Goal: Task Accomplishment & Management: Manage account settings

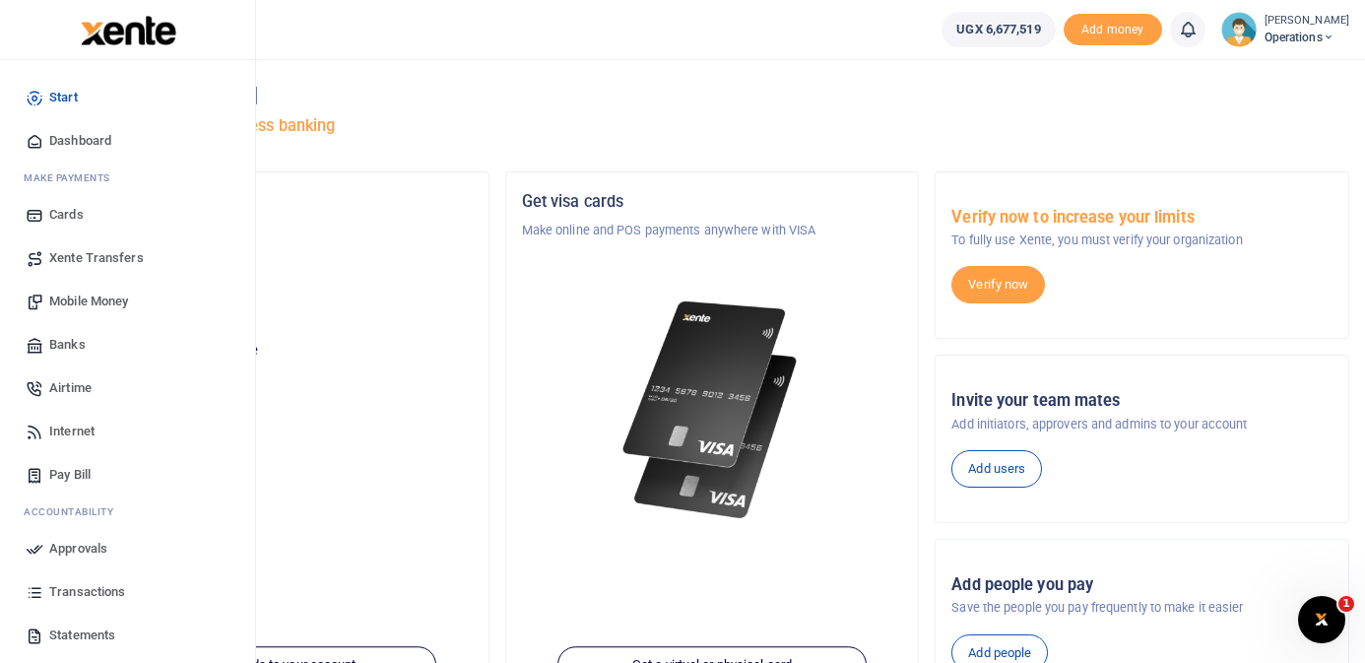
click at [59, 147] on span "Dashboard" at bounding box center [80, 141] width 62 height 20
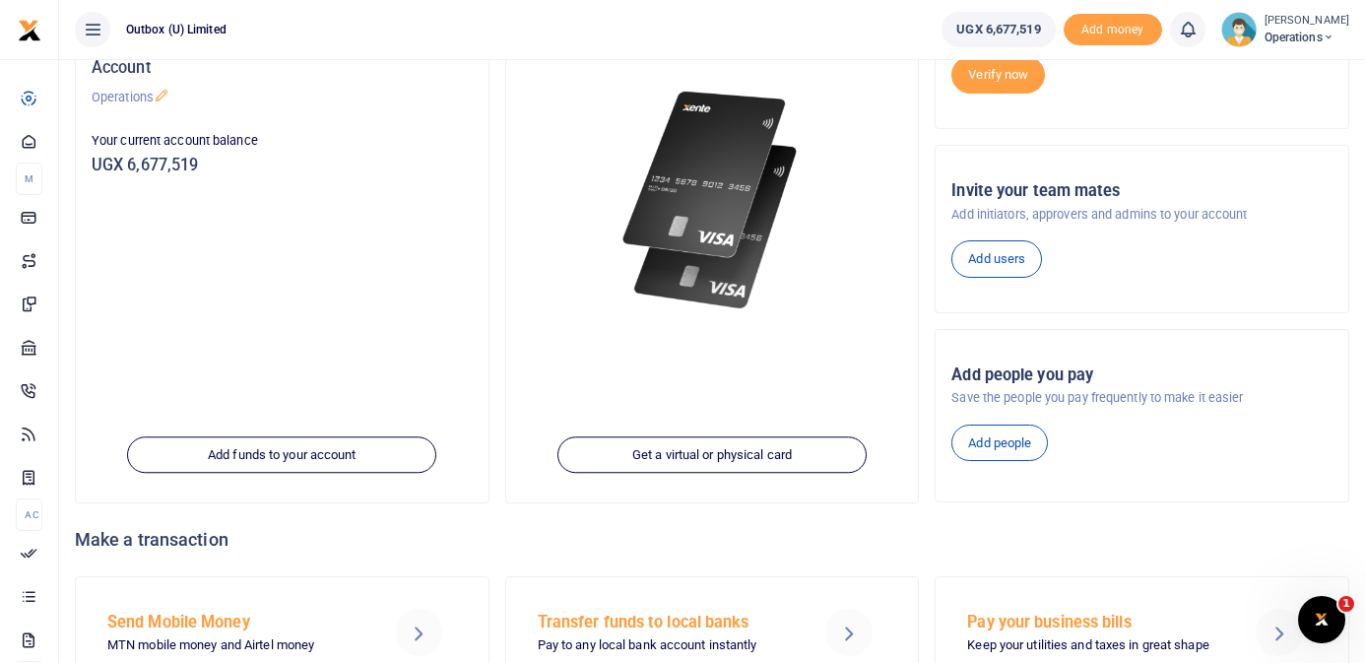
scroll to position [302, 0]
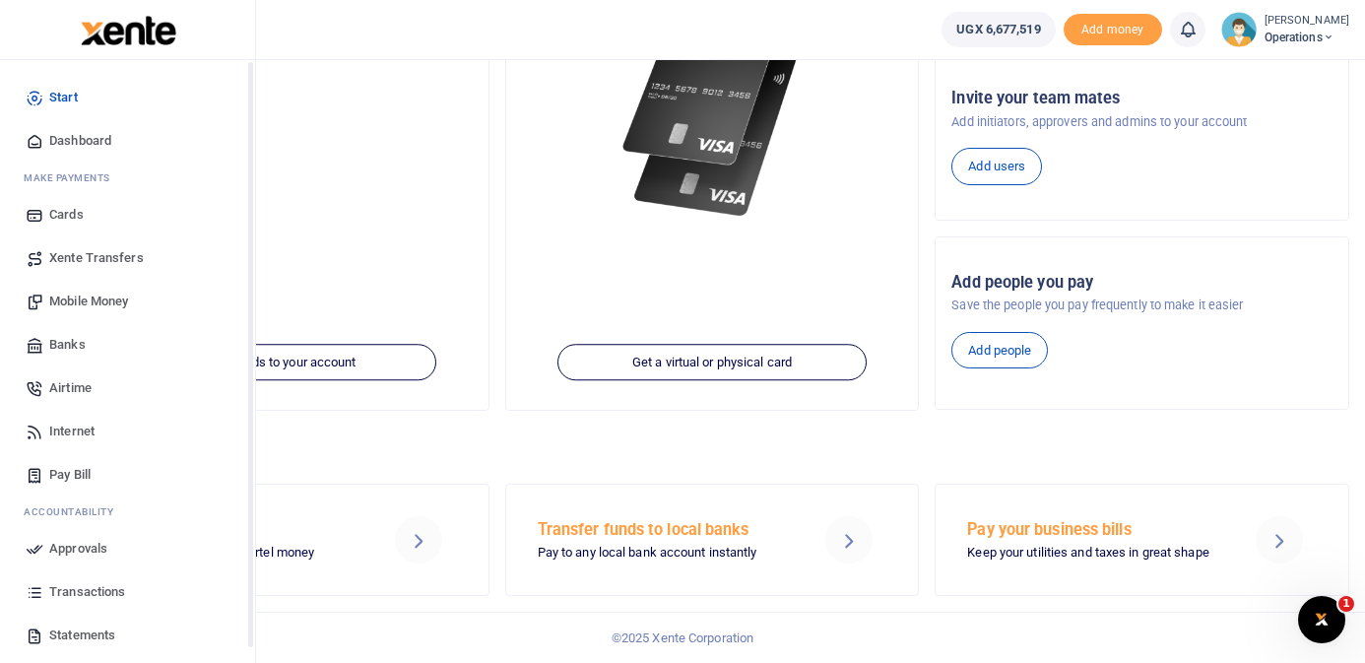
click at [52, 143] on span "Dashboard" at bounding box center [80, 141] width 62 height 20
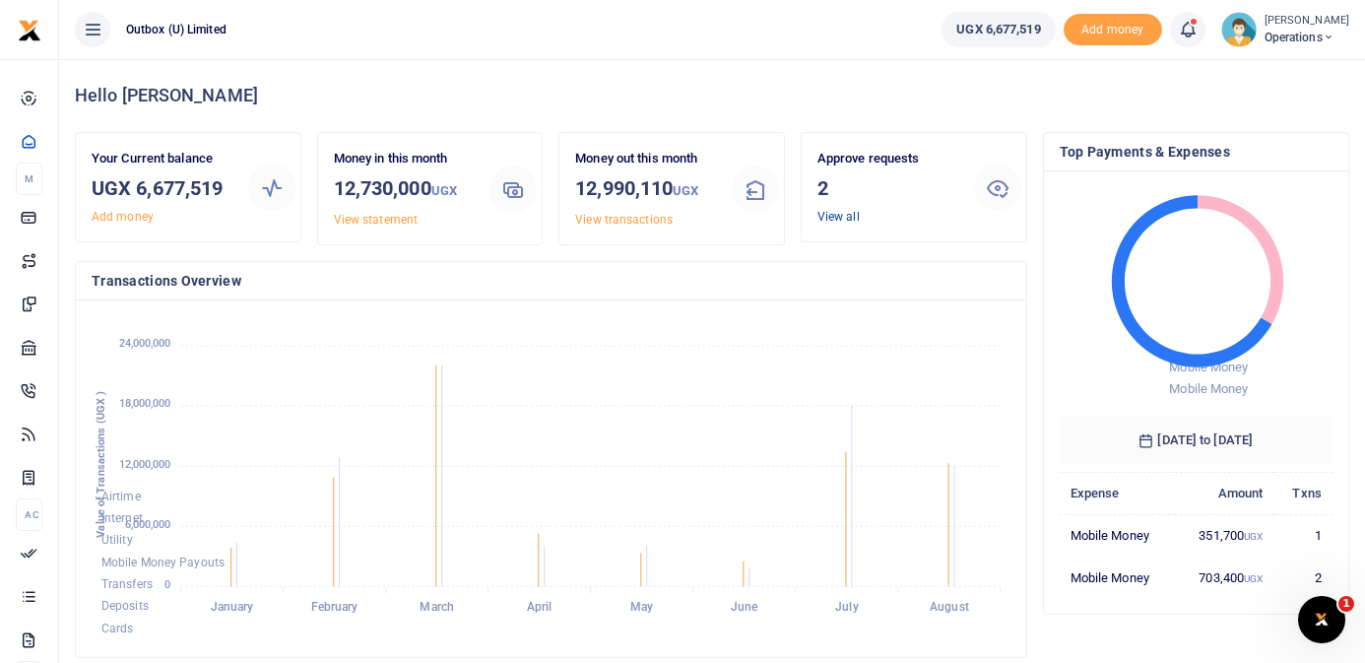
click at [834, 219] on link "View all" at bounding box center [839, 217] width 42 height 14
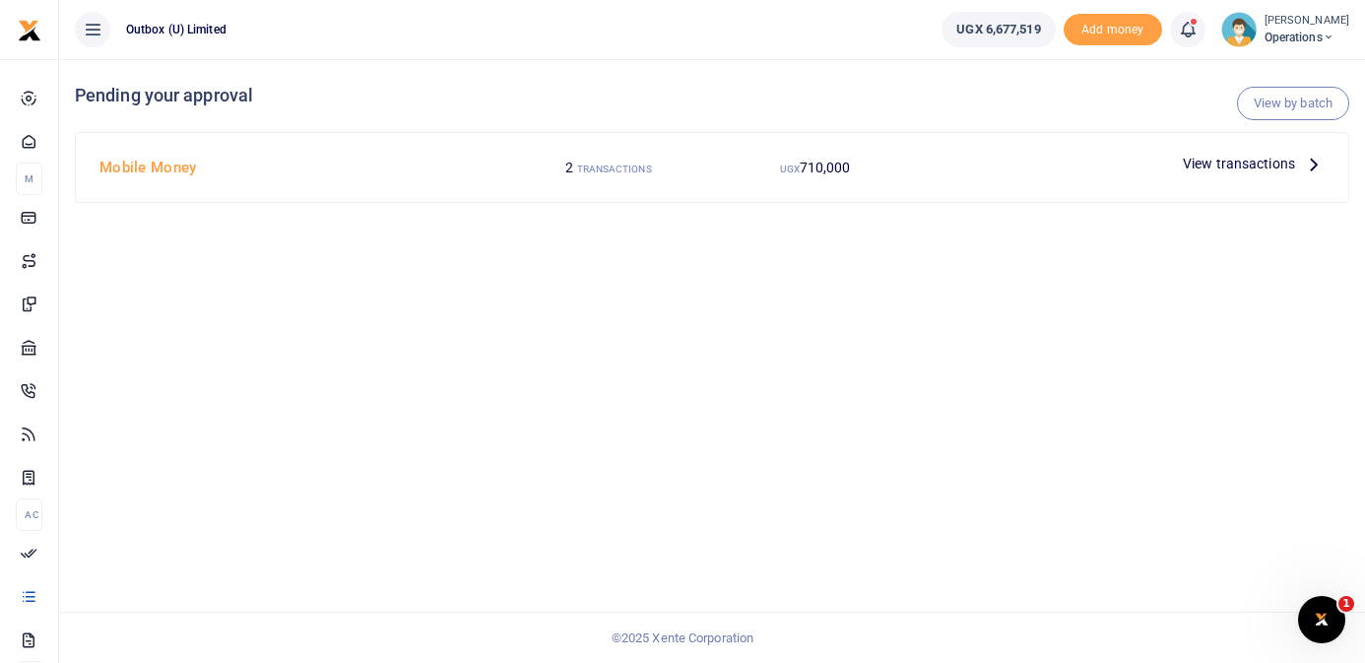
click at [1293, 163] on span "View transactions" at bounding box center [1239, 164] width 112 height 22
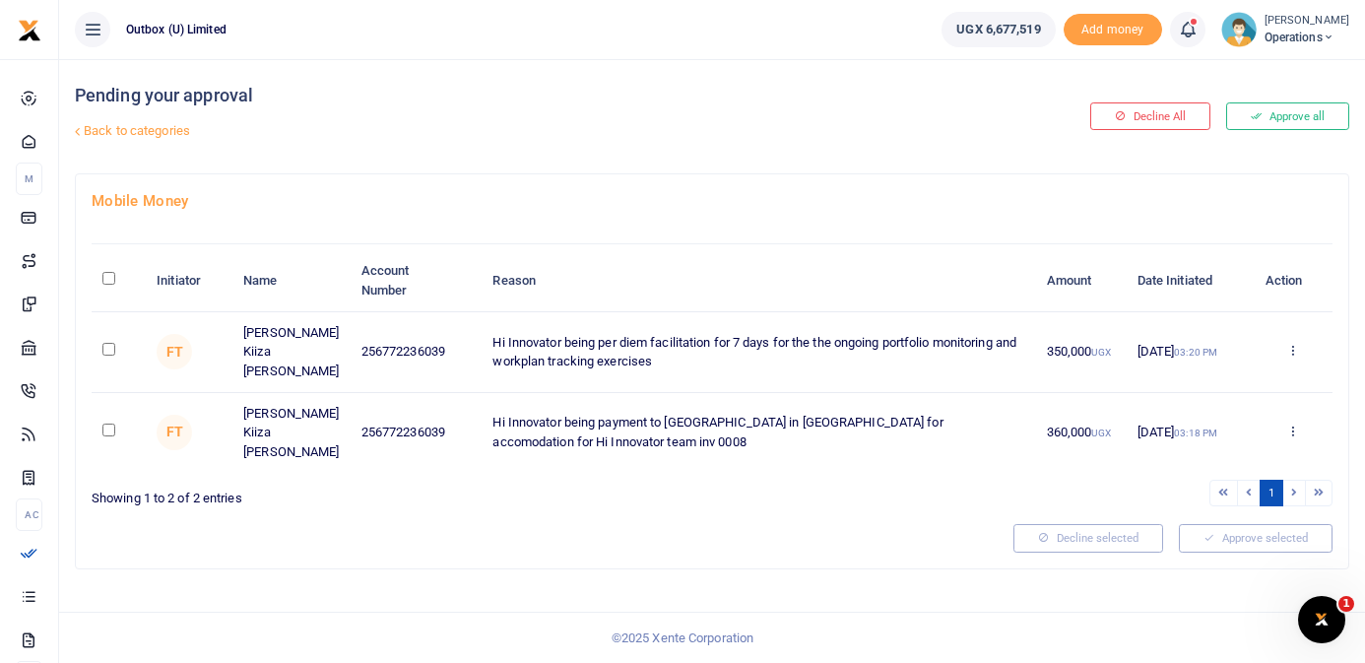
click at [103, 280] on input "\a \a : activate to sort column descending" at bounding box center [108, 278] width 13 height 13
checkbox input "true"
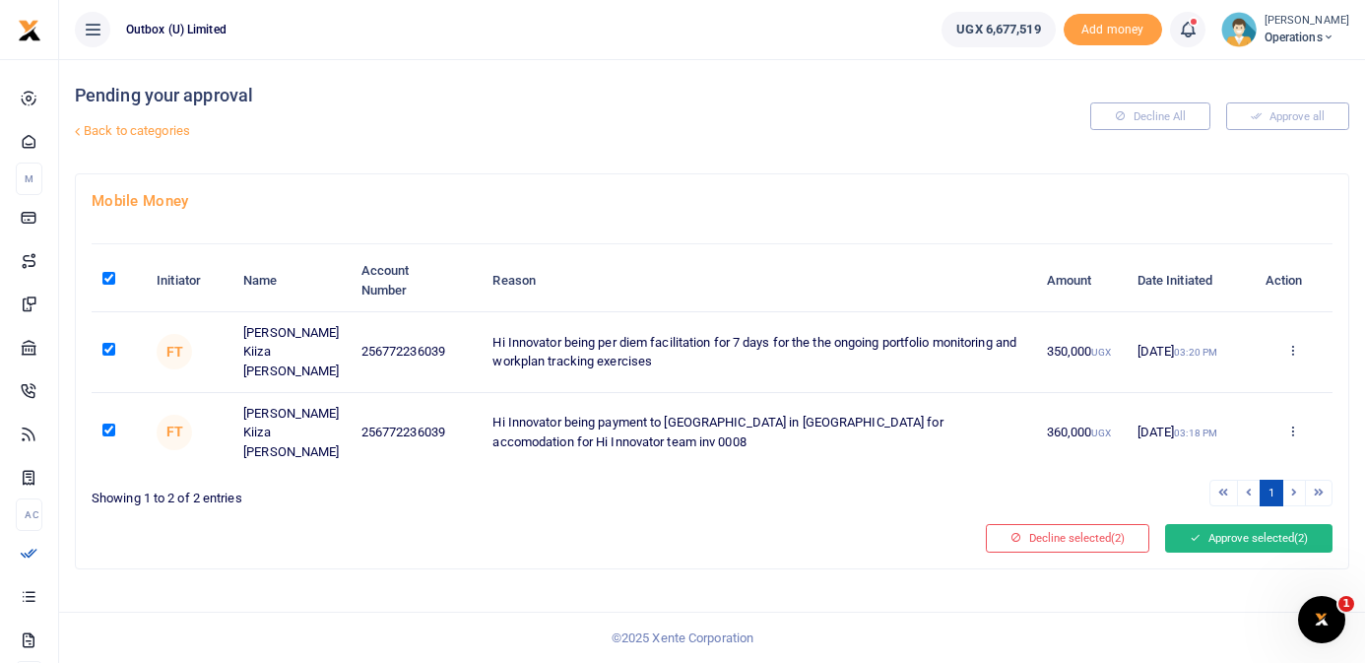
click at [1227, 524] on button "Approve selected (2)" at bounding box center [1248, 538] width 167 height 28
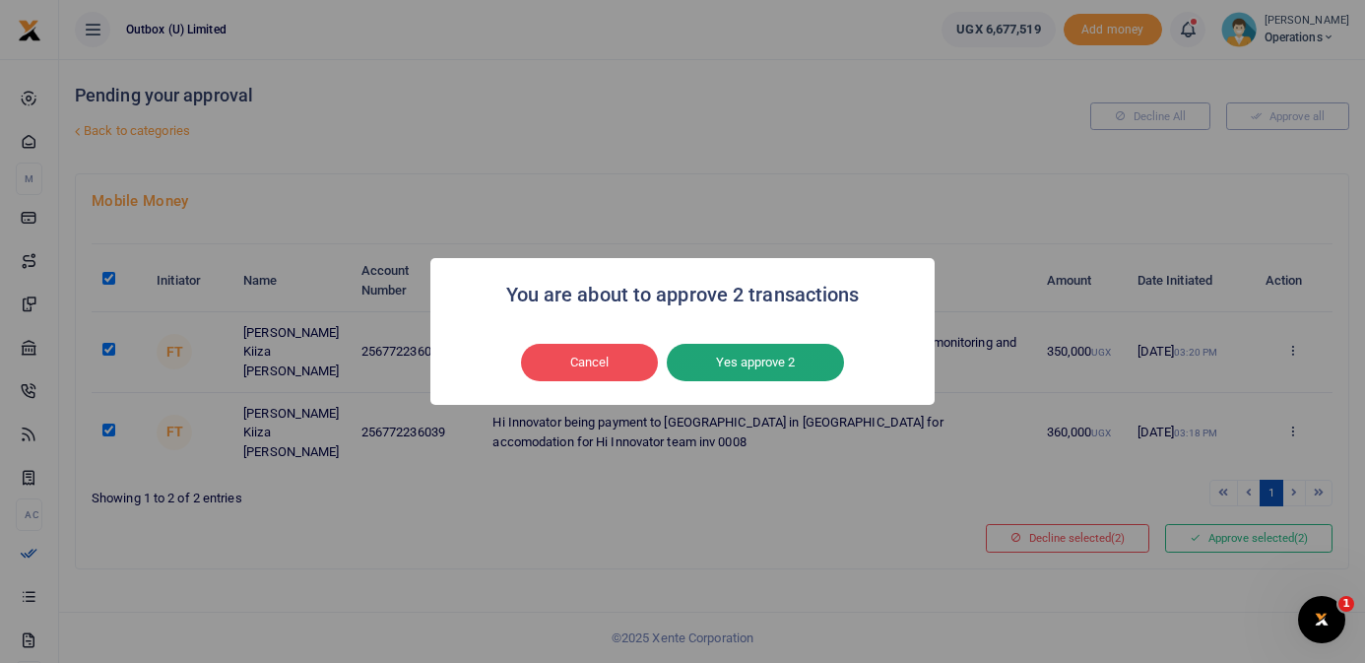
click at [789, 361] on button "Yes approve 2" at bounding box center [755, 362] width 177 height 37
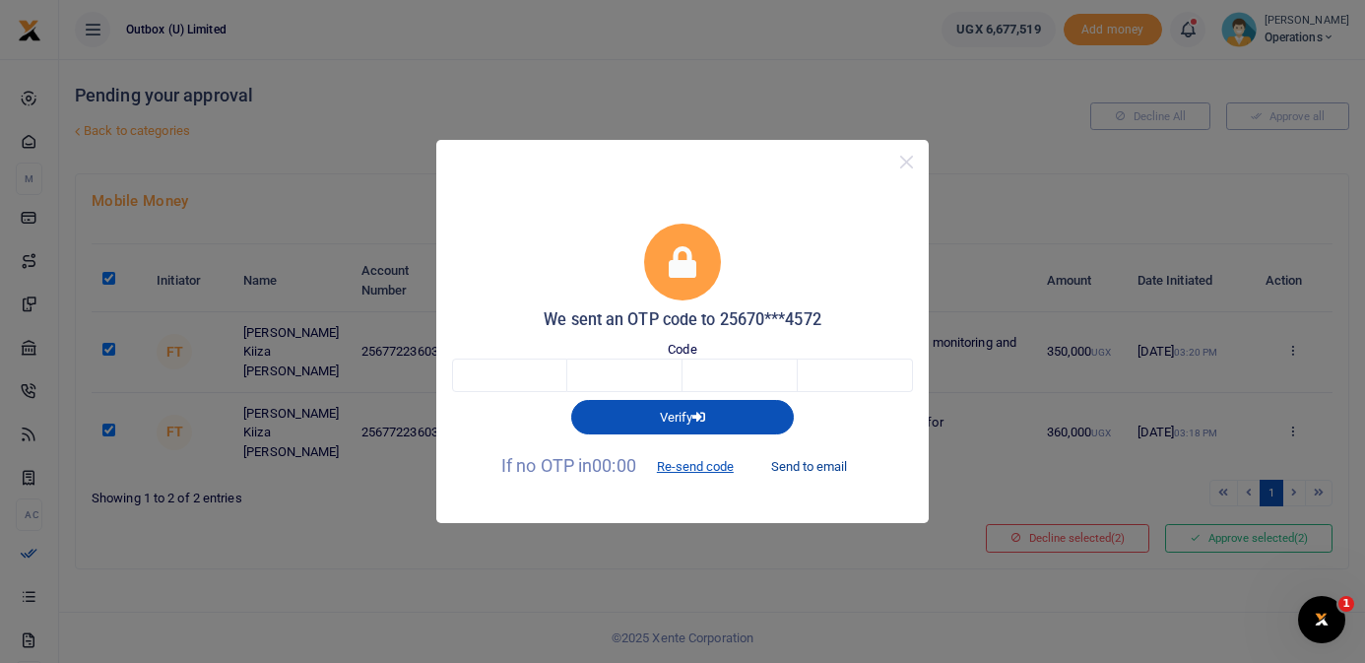
click at [813, 472] on button "Send to email" at bounding box center [809, 466] width 109 height 33
click at [528, 379] on input "text" at bounding box center [509, 375] width 115 height 33
type input "2"
type input "4"
type input "6"
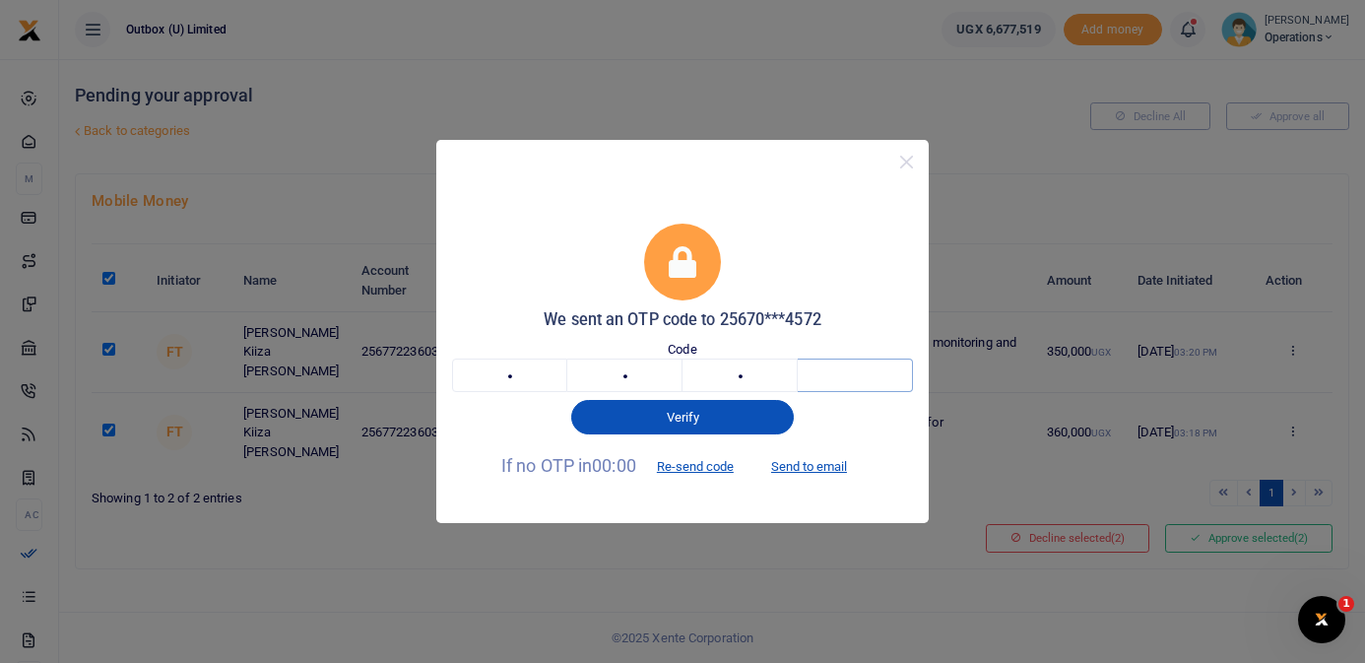
type input "5"
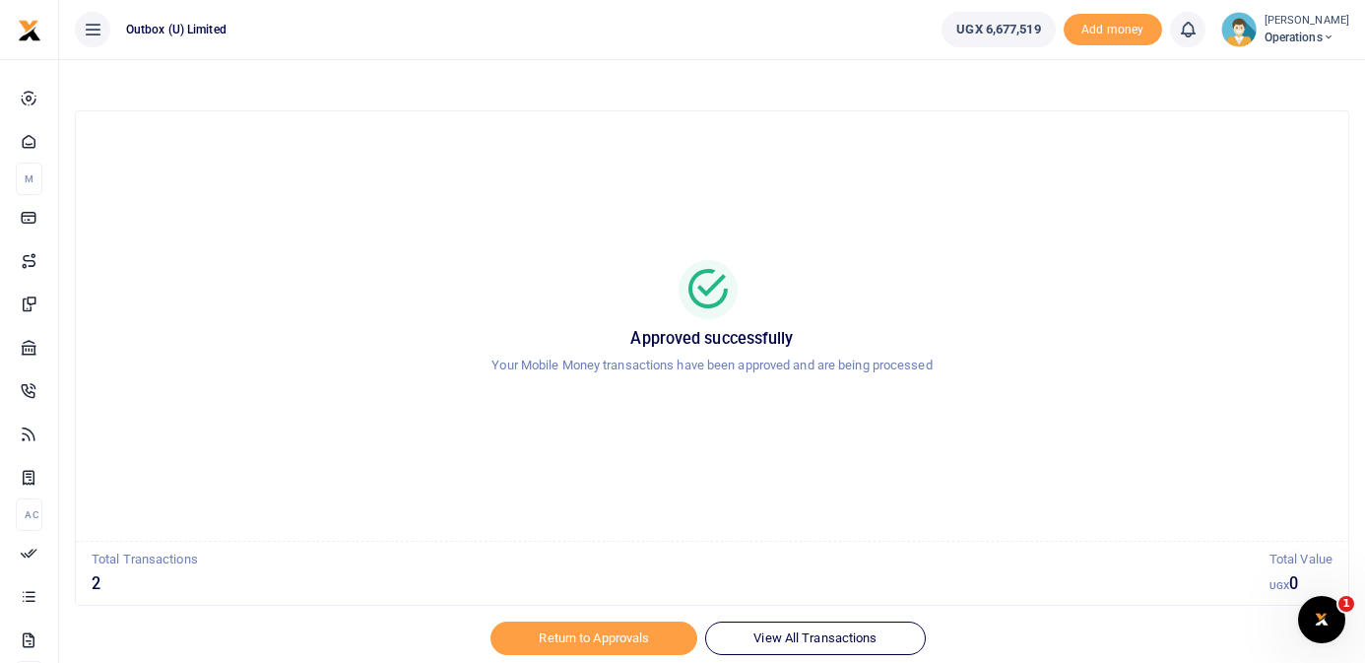
scroll to position [67, 0]
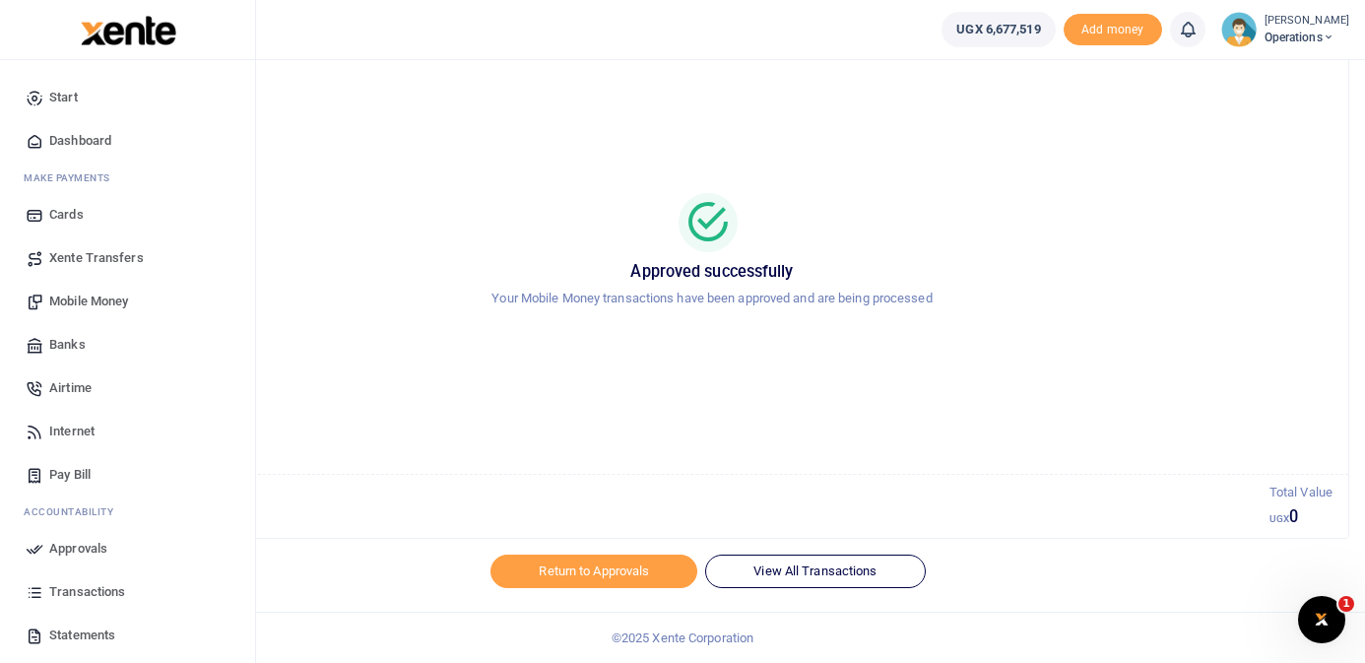
click at [55, 140] on span "Dashboard" at bounding box center [80, 141] width 62 height 20
